Goal: Task Accomplishment & Management: Manage account settings

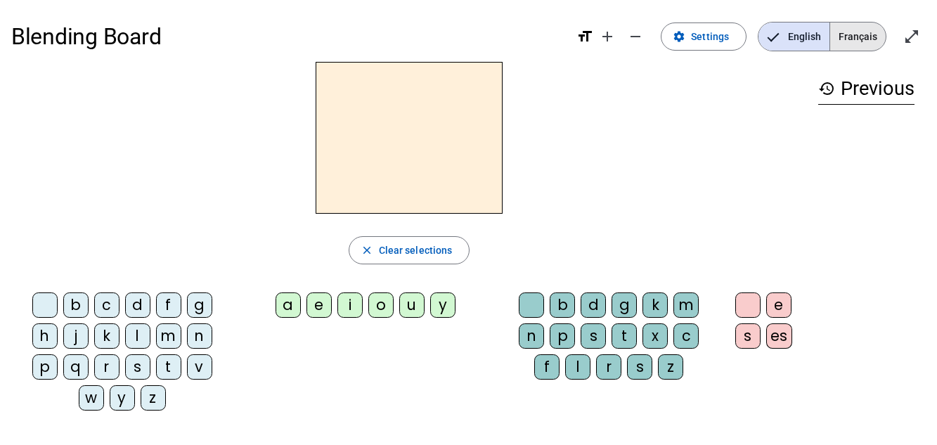
click at [852, 32] on span "Français" at bounding box center [858, 37] width 56 height 28
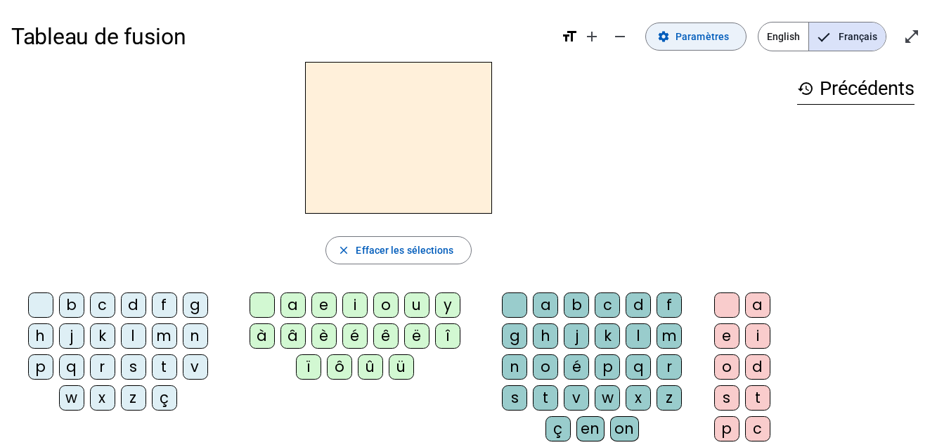
click at [698, 37] on span "Paramètres" at bounding box center [702, 36] width 53 height 17
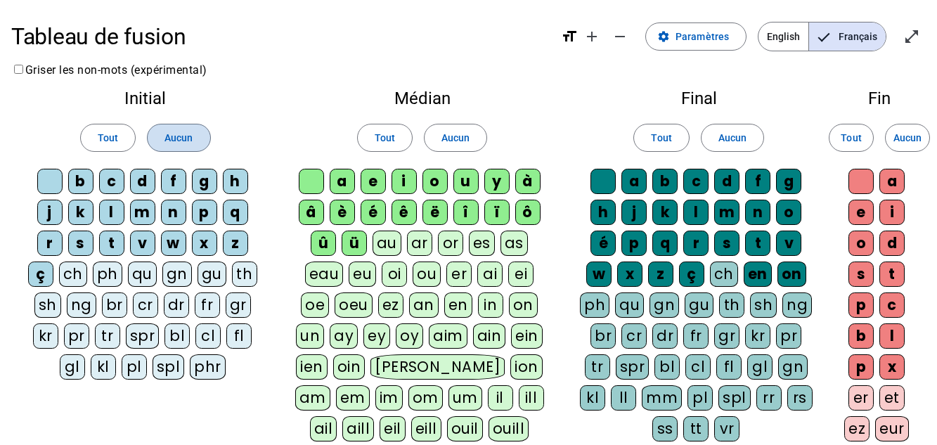
click at [165, 136] on span "Aucun" at bounding box center [179, 137] width 28 height 17
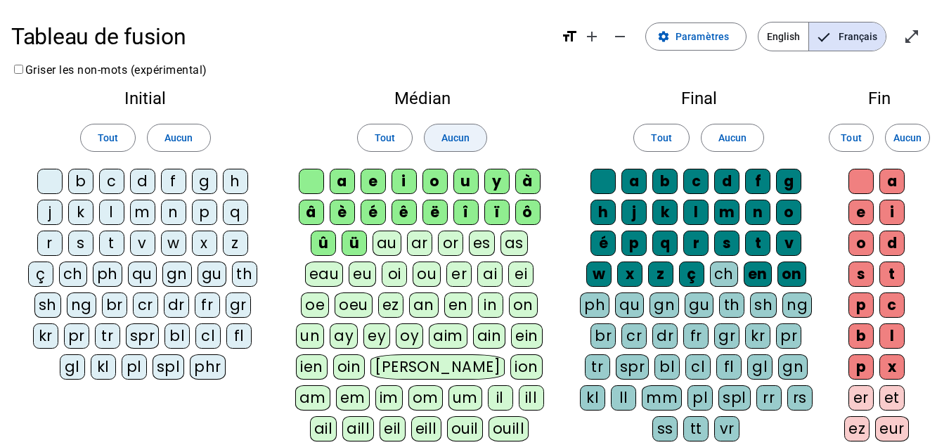
click at [451, 148] on span at bounding box center [456, 138] width 62 height 34
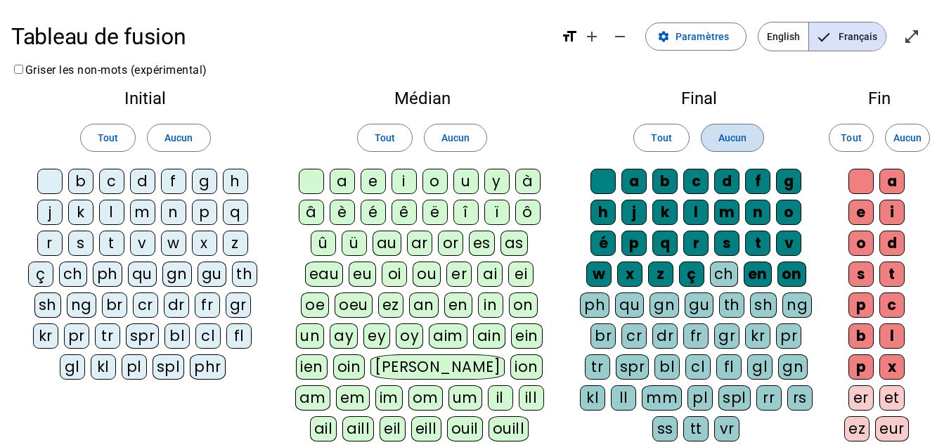
click at [719, 139] on span "Aucun" at bounding box center [733, 137] width 28 height 17
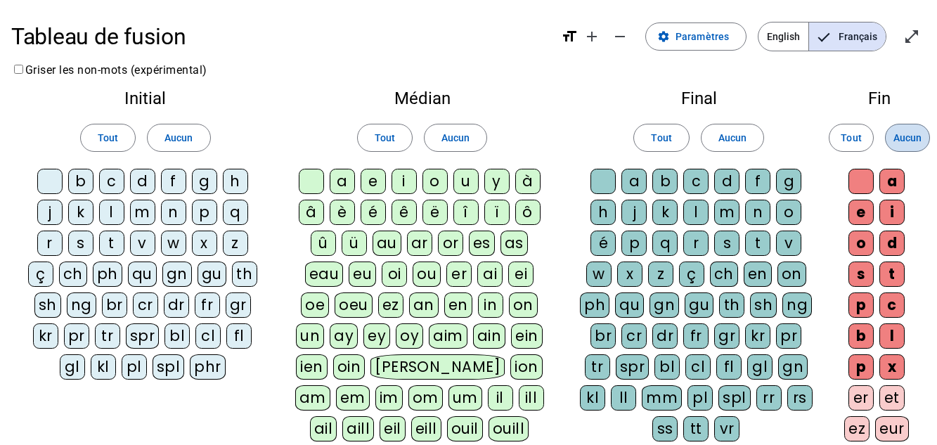
click at [904, 136] on span "Aucun" at bounding box center [908, 137] width 28 height 17
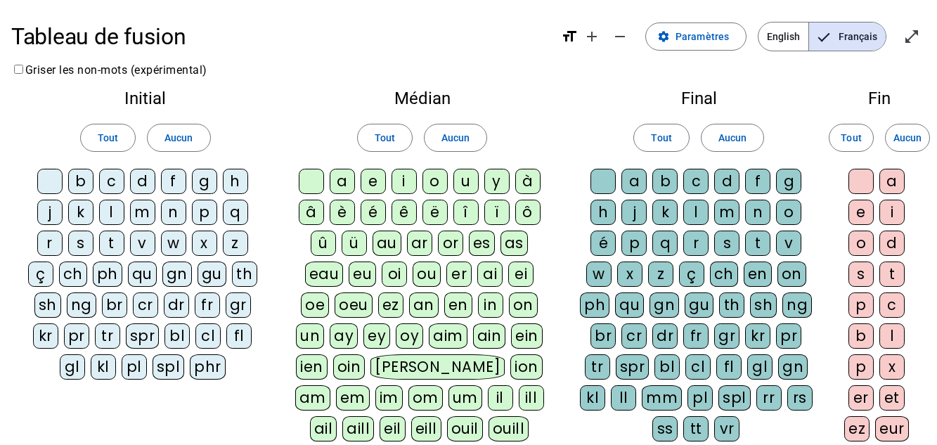
click at [75, 182] on div "b" at bounding box center [80, 181] width 25 height 25
click at [138, 181] on div "d" at bounding box center [142, 181] width 25 height 25
click at [348, 177] on div "a" at bounding box center [342, 181] width 25 height 25
click at [413, 185] on div "i" at bounding box center [404, 181] width 25 height 25
click at [596, 180] on div at bounding box center [603, 181] width 25 height 25
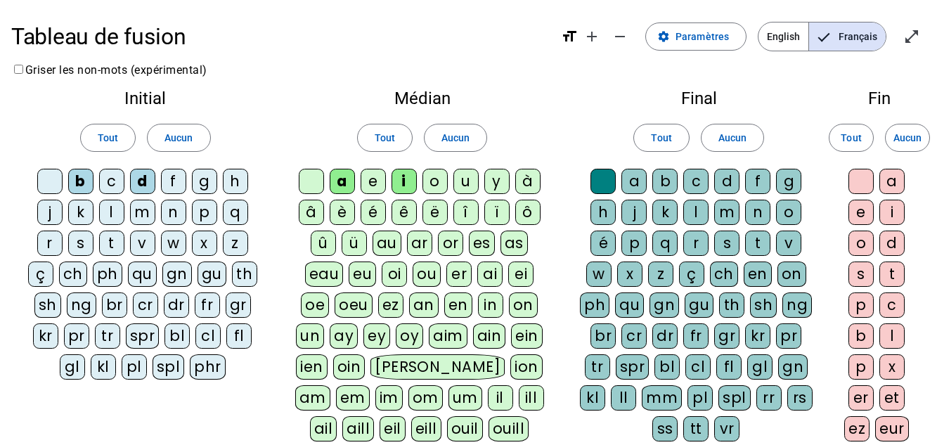
click at [691, 184] on div "c" at bounding box center [695, 181] width 25 height 25
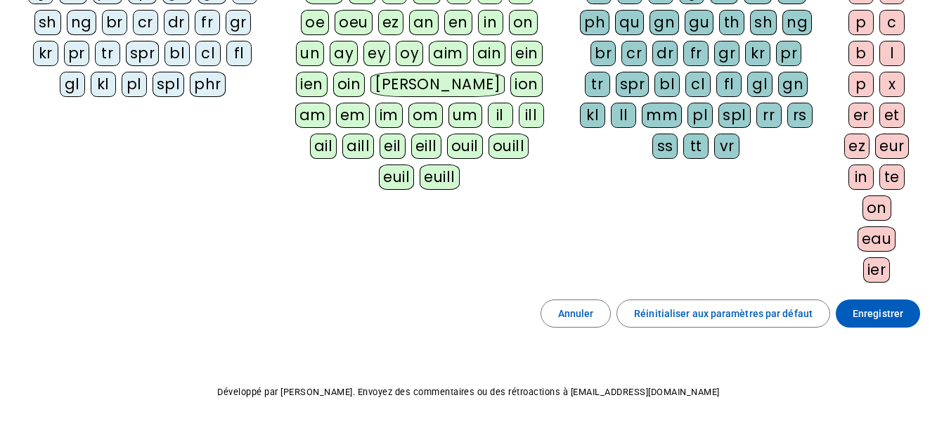
scroll to position [313, 0]
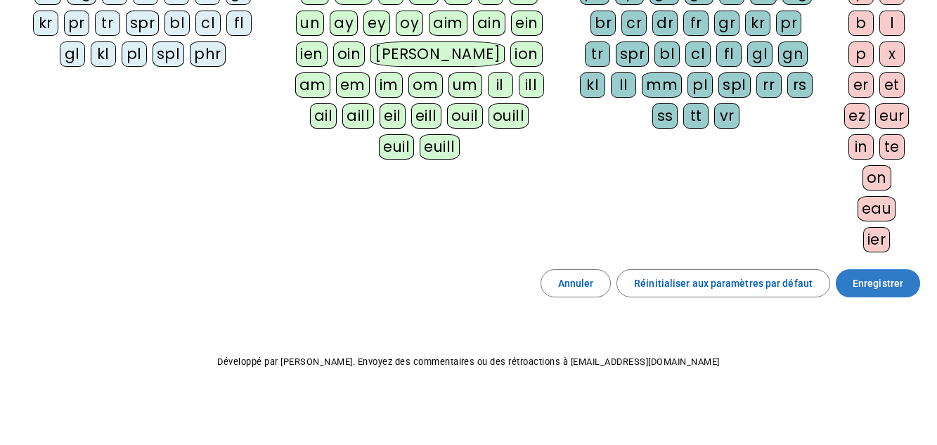
click at [867, 285] on span "Enregistrer" at bounding box center [878, 283] width 51 height 17
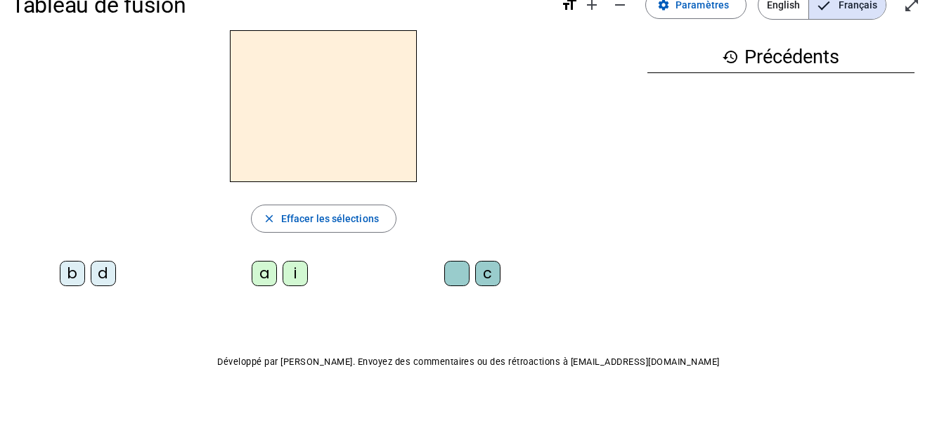
click at [64, 268] on div "b" at bounding box center [72, 273] width 25 height 25
click at [262, 274] on div "a" at bounding box center [264, 273] width 25 height 25
click at [108, 275] on div "d" at bounding box center [103, 273] width 25 height 25
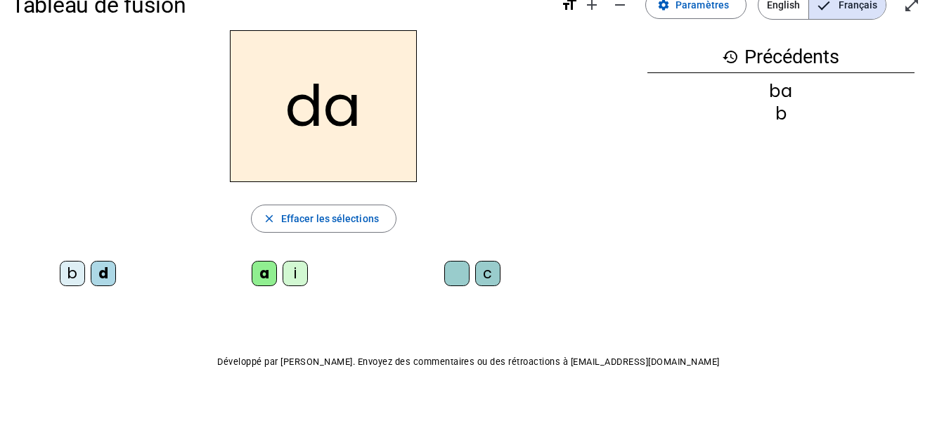
scroll to position [0, 0]
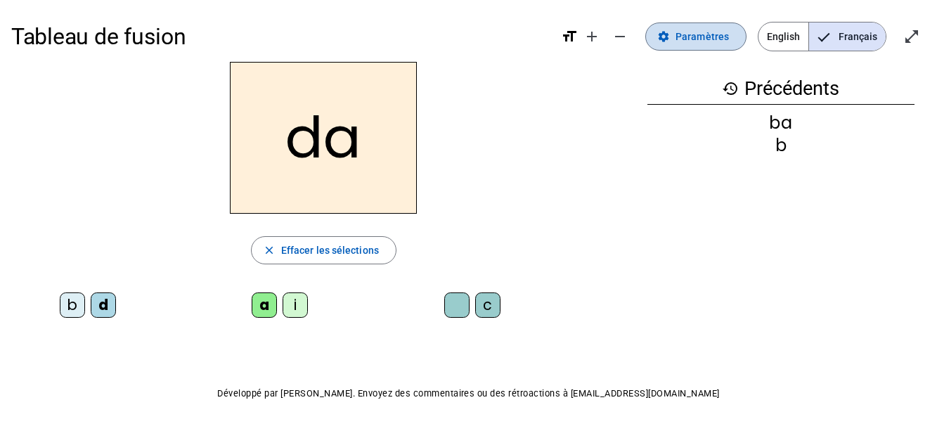
click at [708, 41] on span "Paramètres" at bounding box center [702, 36] width 53 height 17
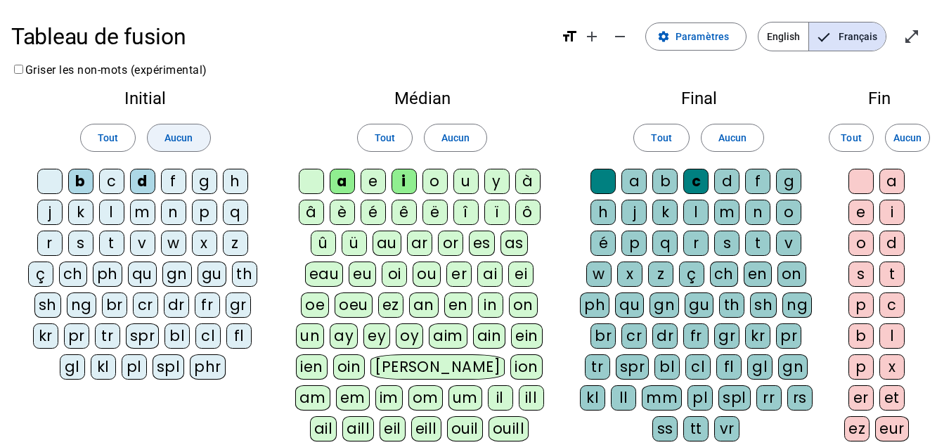
click at [199, 135] on span at bounding box center [179, 138] width 62 height 34
drag, startPoint x: 469, startPoint y: 128, endPoint x: 439, endPoint y: 147, distance: 35.7
click at [439, 147] on span at bounding box center [456, 138] width 62 height 34
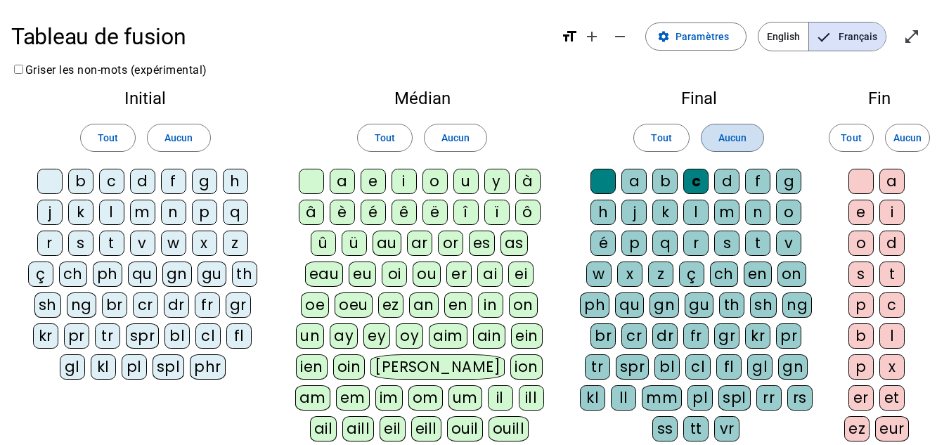
click at [738, 140] on span "Aucun" at bounding box center [733, 137] width 28 height 17
